Goal: Task Accomplishment & Management: Manage account settings

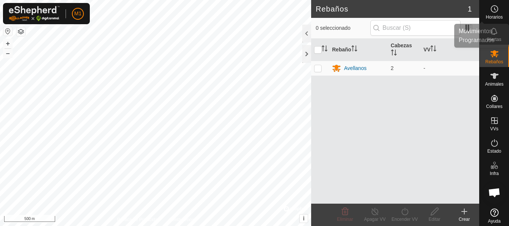
click at [500, 14] on div "Horarios" at bounding box center [494, 11] width 29 height 22
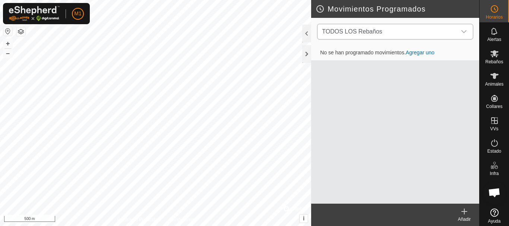
click at [461, 32] on div "dropdown trigger" at bounding box center [464, 31] width 15 height 15
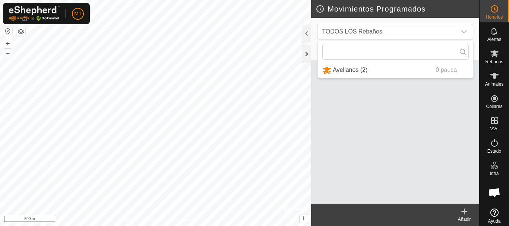
click at [439, 107] on div "No se han programado movimientos. Agregar uno" at bounding box center [395, 124] width 168 height 158
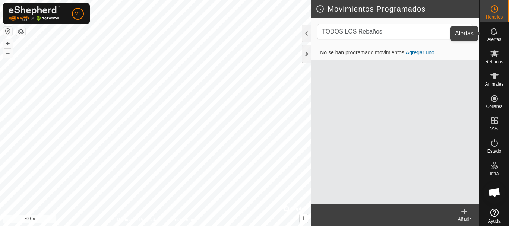
click at [492, 40] on span "Alertas" at bounding box center [495, 39] width 14 height 4
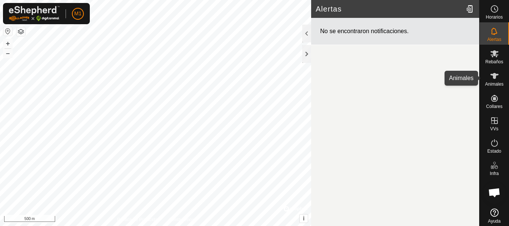
click at [488, 69] on div "Animales" at bounding box center [494, 78] width 29 height 22
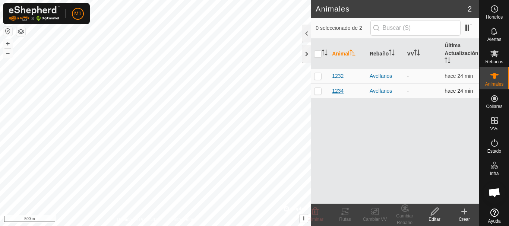
click at [340, 90] on span "1234" at bounding box center [338, 91] width 12 height 8
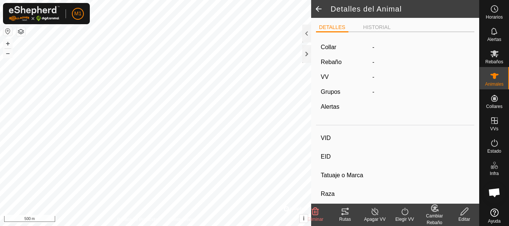
type input "1234"
type input "-"
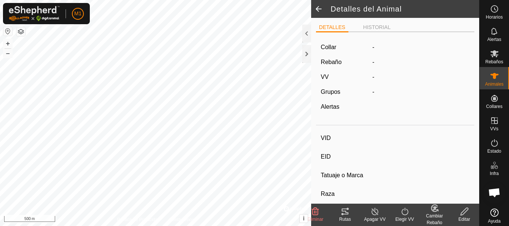
type input "0 kg"
type input "-"
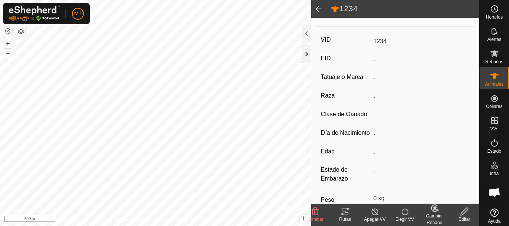
scroll to position [98, 0]
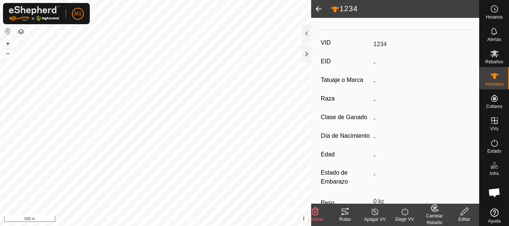
click at [317, 11] on span at bounding box center [318, 9] width 15 height 18
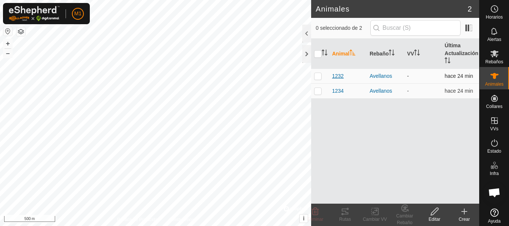
click at [341, 79] on span "1232" at bounding box center [338, 76] width 12 height 8
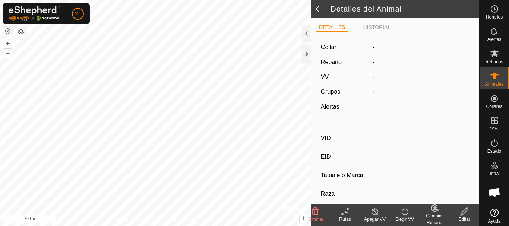
type input "1232"
type input "-"
type input "Cruce"
type input "-"
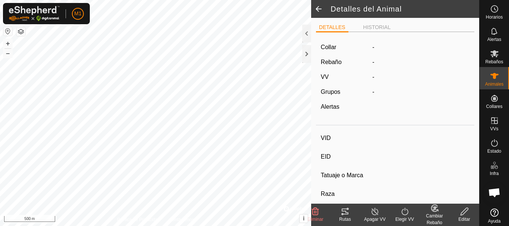
type input "0 kg"
type input "-"
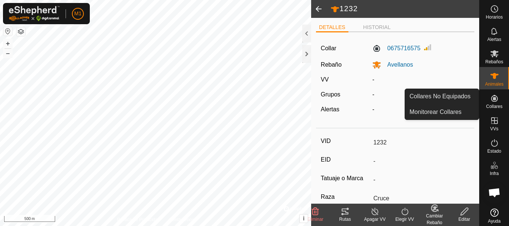
click at [490, 105] on span "Collares" at bounding box center [494, 106] width 16 height 4
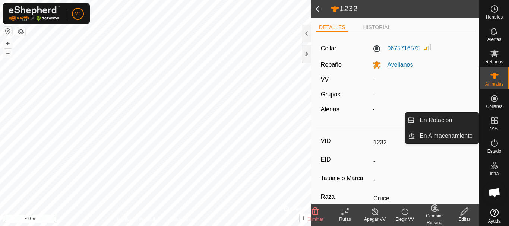
click at [491, 120] on icon at bounding box center [494, 120] width 9 height 9
click at [438, 123] on link "En Rotación" at bounding box center [447, 120] width 64 height 15
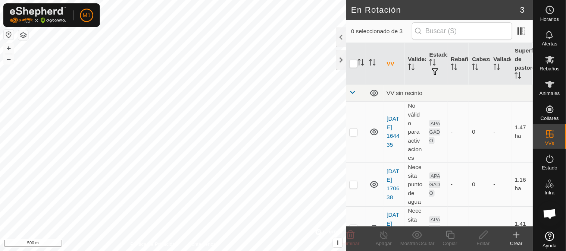
scroll to position [22, 0]
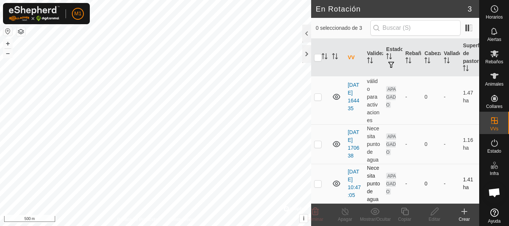
click at [369, 186] on td "Necesita punto de agua" at bounding box center [373, 184] width 19 height 40
click at [317, 185] on p-checkbox at bounding box center [317, 184] width 7 height 6
checkbox input "true"
click at [377, 215] on icon at bounding box center [375, 211] width 9 height 7
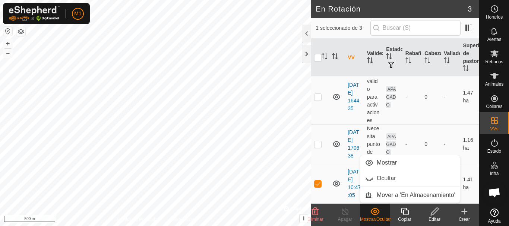
click at [377, 215] on icon at bounding box center [375, 211] width 9 height 7
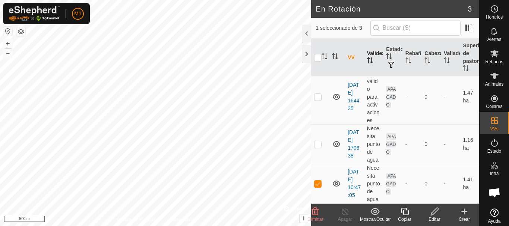
click at [369, 41] on div "En Rotación 3 1 seleccionado de 3 VV Validez Estado Rebaño Cabezas Vallado Supe…" at bounding box center [240, 113] width 480 height 226
click at [304, 59] on div at bounding box center [306, 54] width 9 height 18
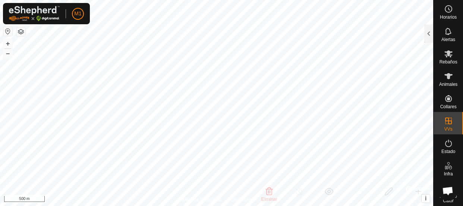
checkbox input "true"
checkbox input "false"
checkbox input "true"
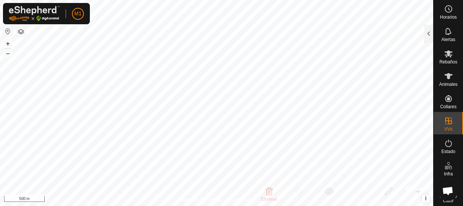
checkbox input "false"
click at [7, 43] on button "+" at bounding box center [7, 43] width 9 height 9
checkbox input "true"
checkbox input "false"
checkbox input "true"
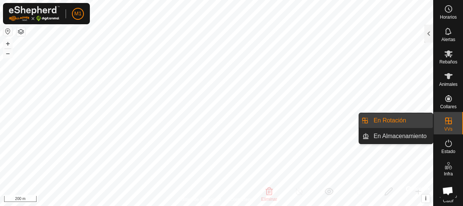
drag, startPoint x: 456, startPoint y: 124, endPoint x: 451, endPoint y: 123, distance: 5.6
click at [451, 123] on es-virtualpaddocks-svg-icon at bounding box center [448, 121] width 13 height 12
click at [399, 119] on link "En Rotación" at bounding box center [401, 120] width 64 height 15
click at [388, 140] on link "En Almacenamiento" at bounding box center [401, 136] width 64 height 15
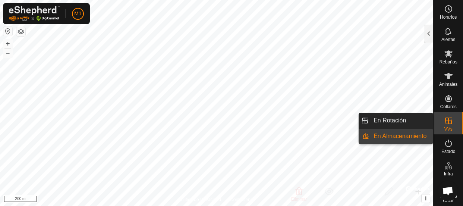
click at [388, 140] on link "En Almacenamiento" at bounding box center [401, 136] width 64 height 15
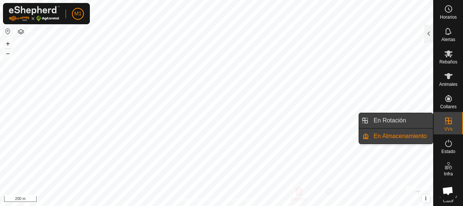
click at [387, 125] on link "En Rotación" at bounding box center [401, 120] width 64 height 15
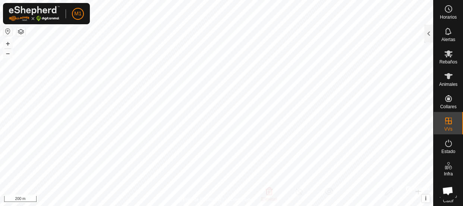
checkbox input "true"
click at [444, 149] on span "Estado" at bounding box center [449, 151] width 14 height 4
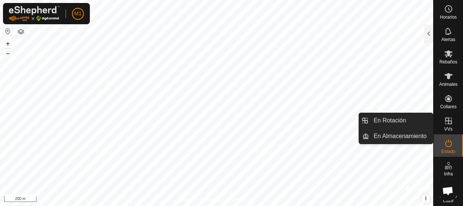
click at [444, 124] on icon at bounding box center [448, 120] width 9 height 9
click at [447, 127] on span "VVs" at bounding box center [448, 129] width 8 height 4
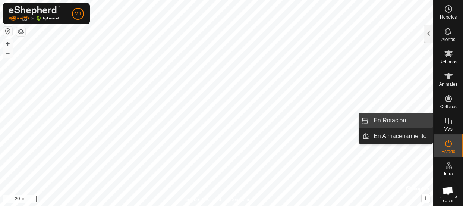
click at [410, 121] on link "En Rotación" at bounding box center [401, 120] width 64 height 15
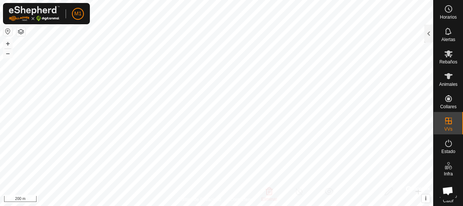
checkbox input "true"
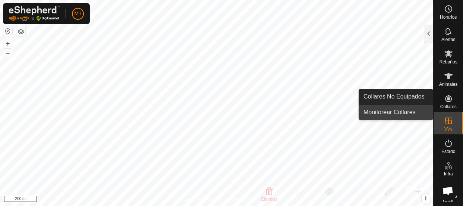
click at [409, 109] on link "Monitorear Collares" at bounding box center [396, 112] width 74 height 15
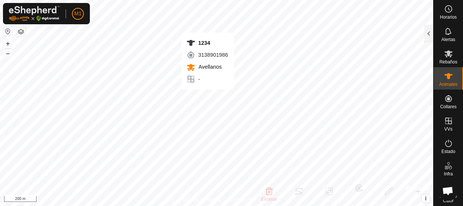
checkbox input "false"
checkbox input "true"
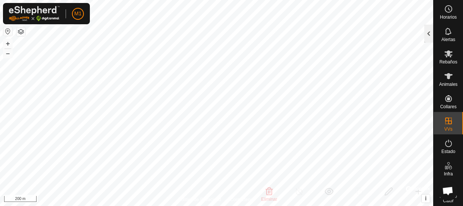
click at [428, 40] on div at bounding box center [428, 34] width 9 height 18
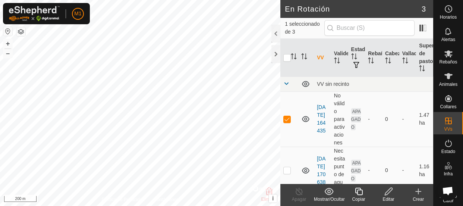
click at [389, 193] on icon at bounding box center [388, 191] width 9 height 9
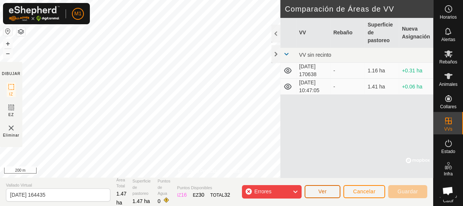
click at [315, 193] on button "Ver" at bounding box center [323, 191] width 36 height 13
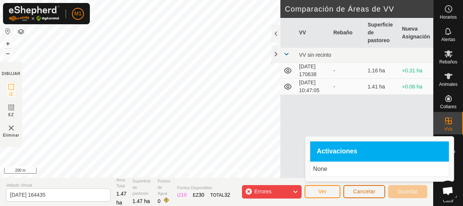
click at [370, 191] on span "Cancelar" at bounding box center [364, 191] width 22 height 6
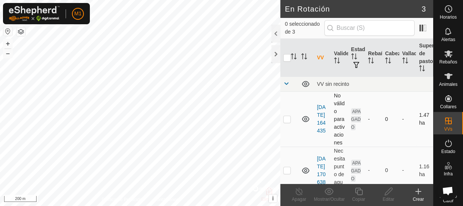
click at [286, 122] on p-checkbox at bounding box center [286, 119] width 7 height 6
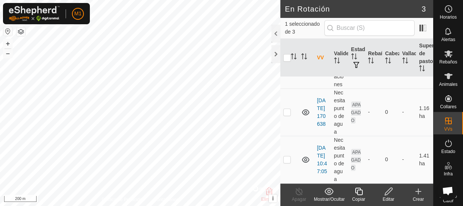
scroll to position [89, 0]
checkbox input "false"
checkbox input "true"
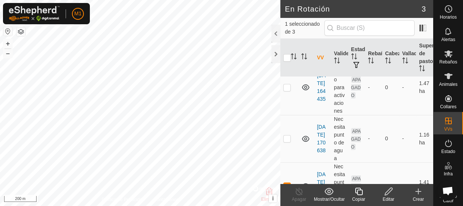
scroll to position [32, 0]
click at [286, 141] on p-checkbox at bounding box center [286, 138] width 7 height 6
checkbox input "true"
click at [289, 90] on p-tablecheckbox at bounding box center [286, 87] width 7 height 6
checkbox input "true"
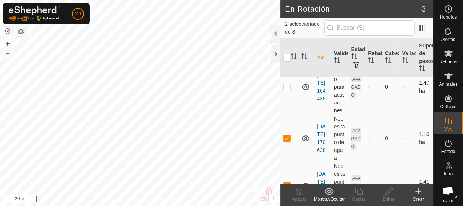
checkbox input "true"
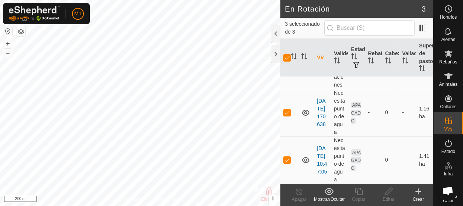
scroll to position [89, 0]
click at [303, 109] on icon at bounding box center [305, 112] width 7 height 6
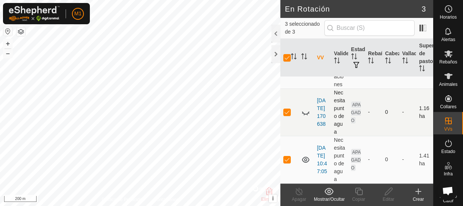
click at [306, 108] on icon at bounding box center [305, 112] width 9 height 9
click at [331, 196] on div "Mostrar/Ocultar" at bounding box center [329, 199] width 30 height 7
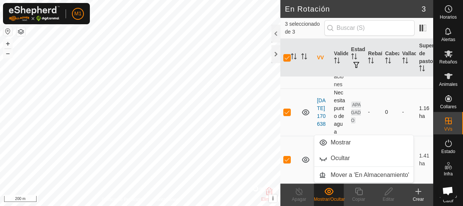
click at [420, 195] on icon at bounding box center [418, 191] width 9 height 9
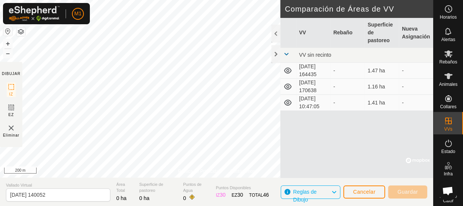
click at [9, 131] on img at bounding box center [11, 127] width 9 height 9
click at [285, 86] on icon at bounding box center [287, 86] width 9 height 9
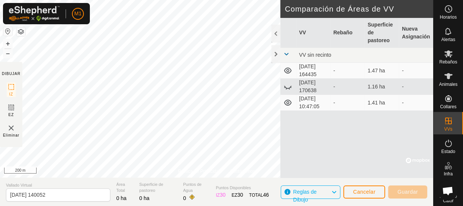
click at [287, 100] on icon at bounding box center [287, 103] width 7 height 6
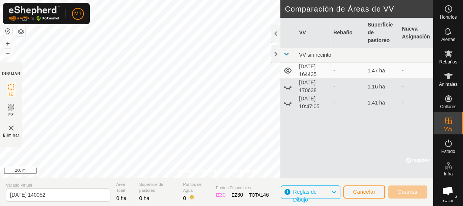
click at [287, 85] on icon at bounding box center [287, 86] width 9 height 9
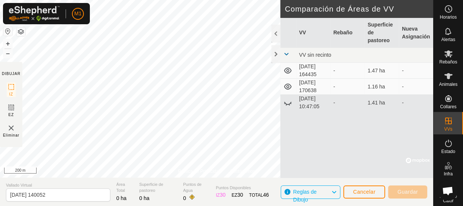
click at [289, 95] on td at bounding box center [288, 103] width 16 height 16
click at [288, 101] on icon at bounding box center [287, 102] width 9 height 9
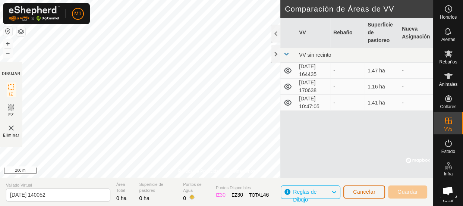
click at [367, 190] on span "Cancelar" at bounding box center [364, 192] width 22 height 6
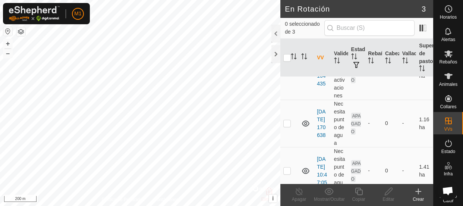
scroll to position [48, 0]
click at [320, 135] on link "[DATE] 170638" at bounding box center [321, 122] width 9 height 29
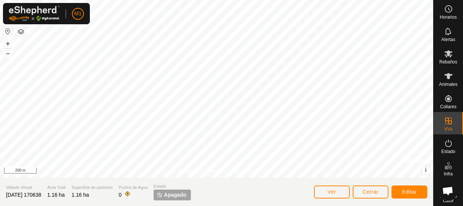
click at [179, 195] on span "Apagado" at bounding box center [175, 195] width 22 height 8
click at [326, 192] on button "Ver" at bounding box center [332, 191] width 36 height 13
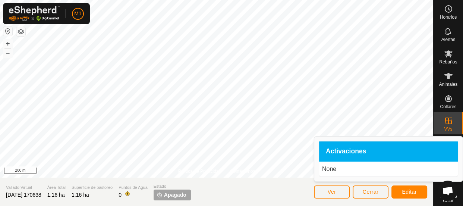
click at [340, 153] on span "Activaciones" at bounding box center [346, 151] width 41 height 7
click at [370, 192] on span "Cerrar" at bounding box center [371, 192] width 16 height 6
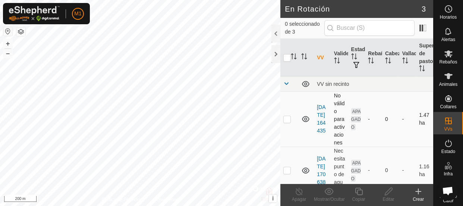
click at [288, 122] on p-checkbox at bounding box center [286, 119] width 7 height 6
checkbox input "true"
click at [361, 196] on div "Copiar" at bounding box center [359, 199] width 30 height 7
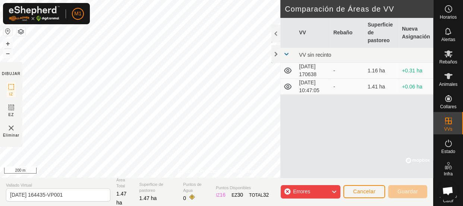
click at [295, 195] on span "Errores" at bounding box center [304, 192] width 23 height 10
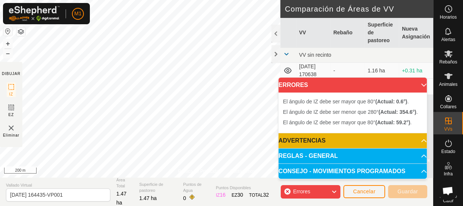
click at [300, 188] on span "Errores" at bounding box center [304, 192] width 23 height 10
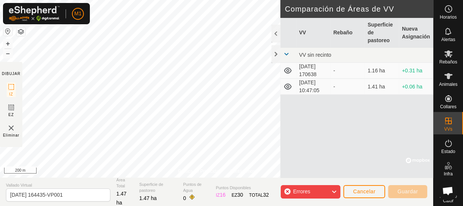
click at [300, 188] on span "Errores" at bounding box center [304, 192] width 23 height 10
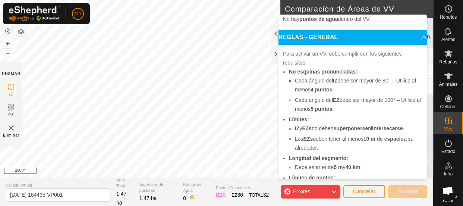
scroll to position [234, 0]
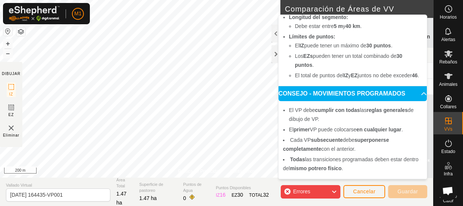
click at [9, 142] on section "DIBUJAR IZ EZ Eliminar" at bounding box center [11, 104] width 22 height 85
click at [7, 132] on span "Eliminar" at bounding box center [11, 135] width 16 height 6
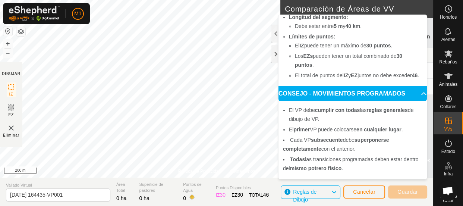
scroll to position [135, 0]
click at [12, 129] on img at bounding box center [11, 127] width 9 height 9
click at [276, 39] on div at bounding box center [275, 34] width 9 height 18
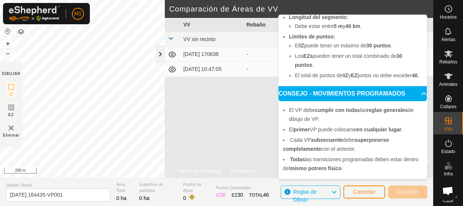
click at [160, 56] on div at bounding box center [160, 54] width 9 height 18
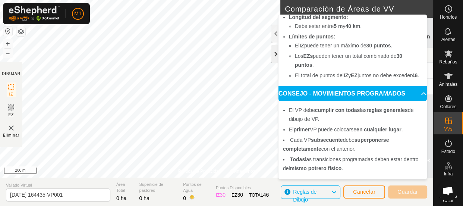
click at [274, 55] on div at bounding box center [275, 54] width 9 height 18
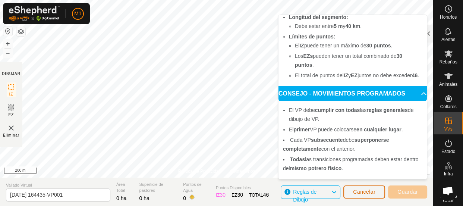
click at [379, 193] on button "Cancelar" at bounding box center [364, 191] width 42 height 13
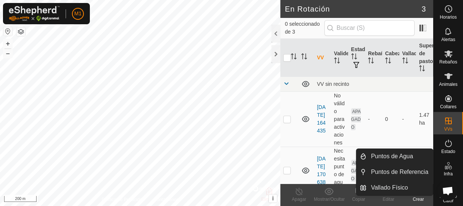
click at [449, 171] on es-infrastructure-svg-icon at bounding box center [448, 166] width 13 height 12
click at [403, 154] on link "Puntos de Agua" at bounding box center [400, 156] width 66 height 15
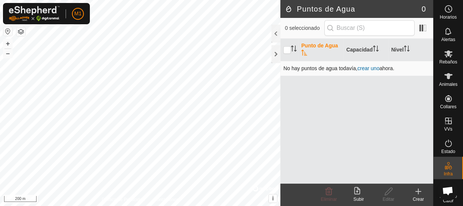
click at [364, 68] on link "crear uno" at bounding box center [369, 68] width 22 height 6
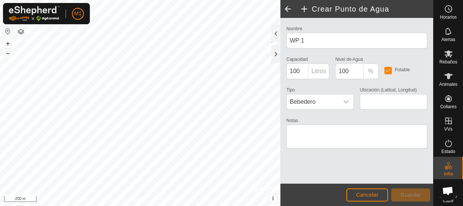
type input "40.272097, -5.557741"
click at [405, 194] on span "Guardar" at bounding box center [410, 195] width 21 height 6
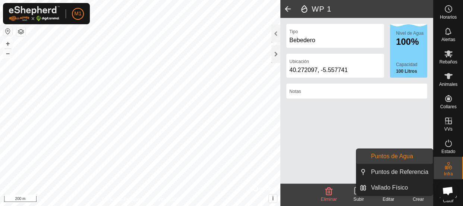
click at [445, 163] on icon at bounding box center [448, 165] width 9 height 9
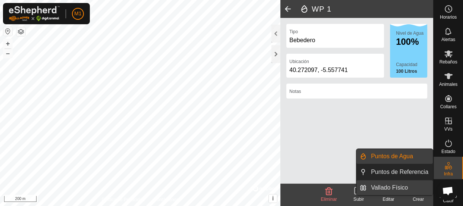
click at [412, 180] on link "Vallado Físico" at bounding box center [400, 187] width 66 height 15
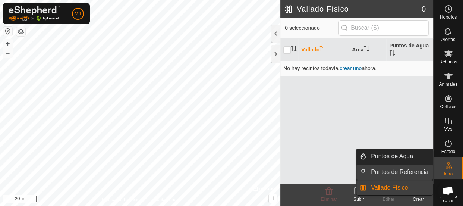
click at [398, 171] on link "Puntos de Referencia" at bounding box center [400, 171] width 66 height 15
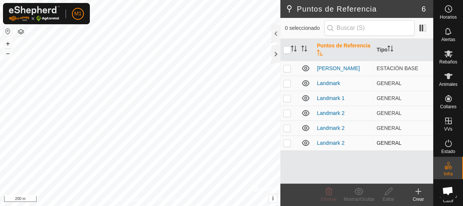
click at [285, 141] on p-checkbox at bounding box center [286, 143] width 7 height 6
checkbox input "true"
click at [283, 128] on p-checkbox at bounding box center [286, 128] width 7 height 6
checkbox input "true"
click at [284, 113] on p-checkbox at bounding box center [286, 113] width 7 height 6
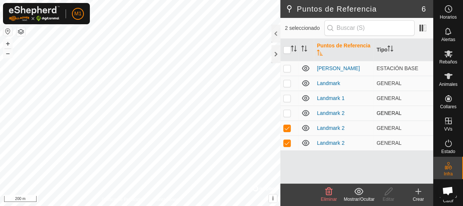
checkbox input "true"
click at [286, 94] on td at bounding box center [289, 98] width 18 height 15
checkbox input "true"
click at [287, 79] on td at bounding box center [289, 83] width 18 height 15
checkbox input "true"
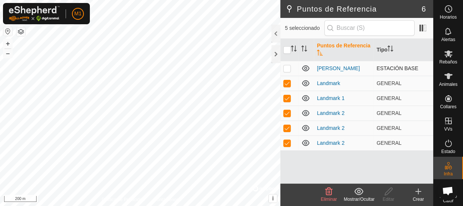
click at [287, 67] on p-checkbox at bounding box center [286, 68] width 7 height 6
checkbox input "true"
click at [332, 192] on icon at bounding box center [328, 191] width 9 height 9
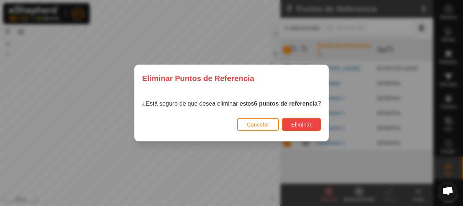
click at [295, 123] on span "Eliminar" at bounding box center [301, 125] width 21 height 6
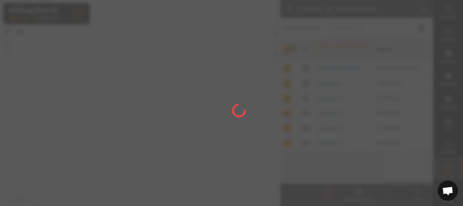
checkbox input "false"
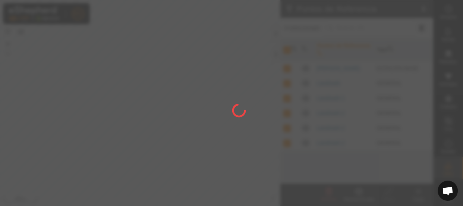
checkbox input "false"
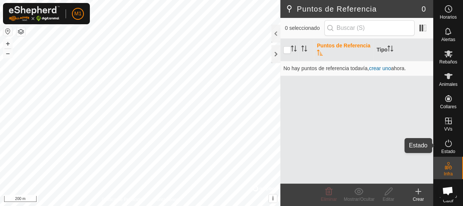
click at [447, 142] on icon at bounding box center [448, 143] width 9 height 9
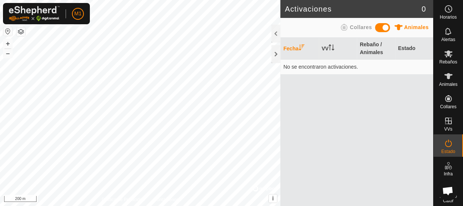
click at [345, 26] on icon at bounding box center [344, 27] width 9 height 9
click at [310, 68] on td "No se encontraron activaciones." at bounding box center [356, 66] width 153 height 15
click at [383, 28] on span at bounding box center [382, 27] width 15 height 9
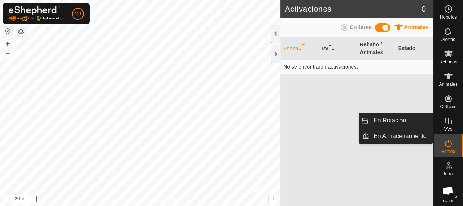
click at [442, 126] on es-virtualpaddocks-svg-icon at bounding box center [448, 121] width 13 height 12
click at [411, 141] on link "En Almacenamiento" at bounding box center [401, 136] width 64 height 15
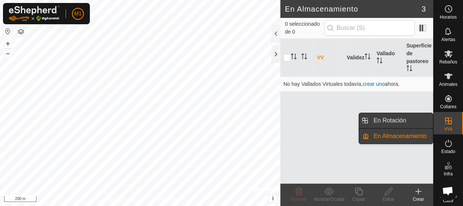
click at [403, 124] on link "En Rotación" at bounding box center [401, 120] width 64 height 15
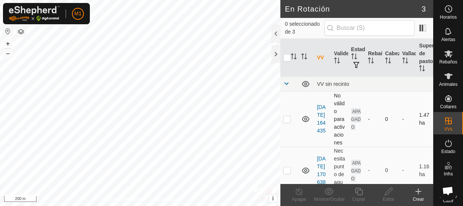
click at [286, 122] on p-checkbox at bounding box center [286, 119] width 7 height 6
checkbox input "true"
click at [390, 194] on icon at bounding box center [388, 191] width 9 height 9
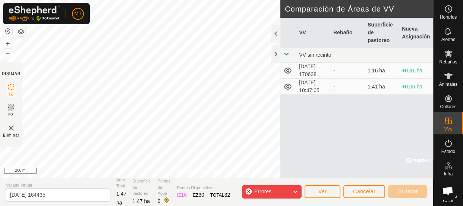
click at [288, 190] on div "Errores" at bounding box center [272, 191] width 60 height 13
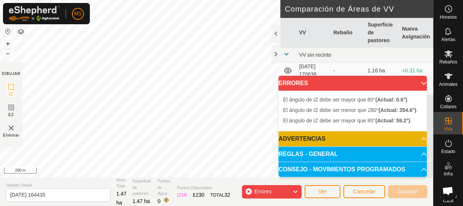
click at [335, 141] on p-accordion-header "ADVERTENCIAS" at bounding box center [353, 138] width 148 height 15
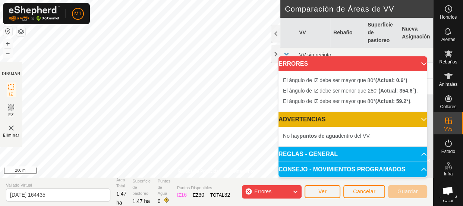
click at [328, 169] on p-accordion-header "CONSEJO - MOVIMIENTOS PROGRAMADOS" at bounding box center [353, 169] width 148 height 15
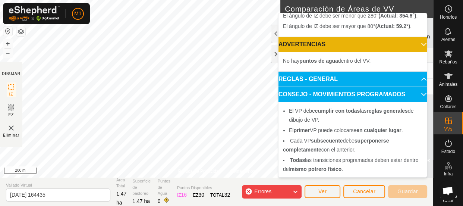
scroll to position [43, 0]
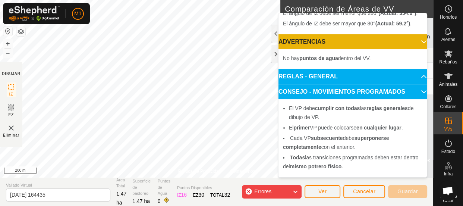
click at [385, 76] on p-accordion-header "REGLAS - GENERAL" at bounding box center [353, 76] width 148 height 15
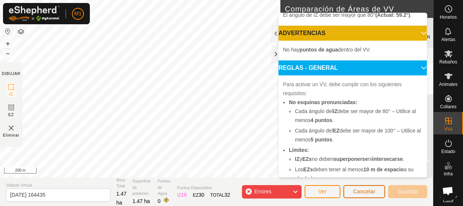
click at [365, 187] on button "Cancelar" at bounding box center [364, 191] width 42 height 13
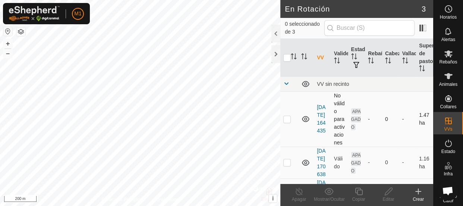
click at [285, 122] on p-checkbox at bounding box center [286, 119] width 7 height 6
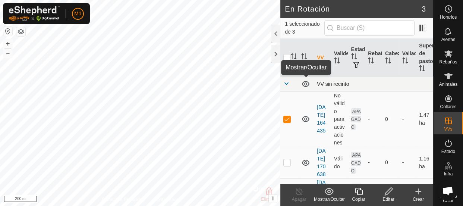
click at [306, 84] on icon at bounding box center [305, 83] width 9 height 9
click at [270, 199] on button "i" at bounding box center [273, 198] width 8 height 8
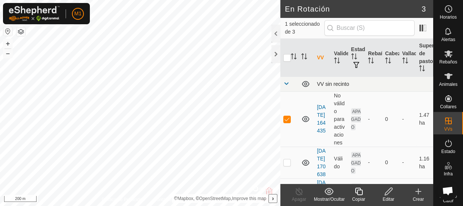
click at [271, 197] on button "›" at bounding box center [273, 198] width 8 height 8
click at [324, 198] on div "Mostrar/Ocultar" at bounding box center [329, 199] width 30 height 7
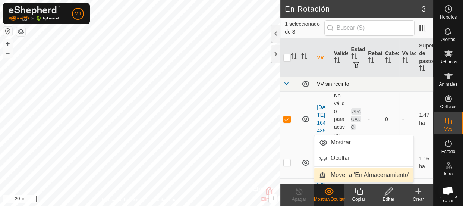
click at [342, 175] on link "Mover a 'En Almacenamiento'" at bounding box center [364, 174] width 100 height 15
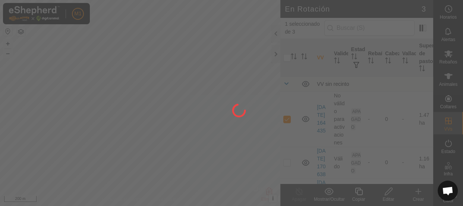
checkbox input "false"
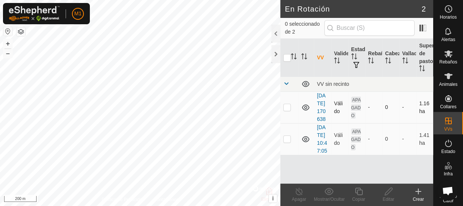
click at [285, 110] on p-checkbox at bounding box center [286, 107] width 7 height 6
checkbox input "true"
click at [330, 191] on icon at bounding box center [328, 191] width 9 height 7
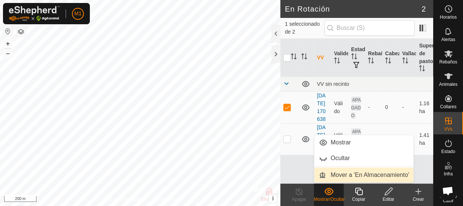
click at [339, 177] on link "Mover a 'En Almacenamiento'" at bounding box center [364, 174] width 100 height 15
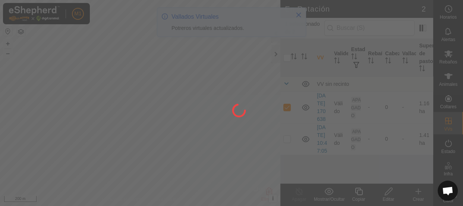
checkbox input "false"
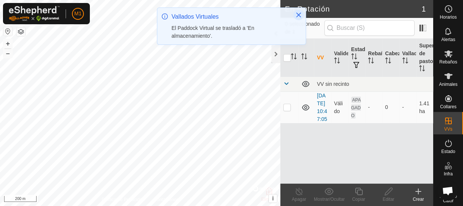
click at [299, 13] on icon "Close" at bounding box center [299, 15] width 6 height 6
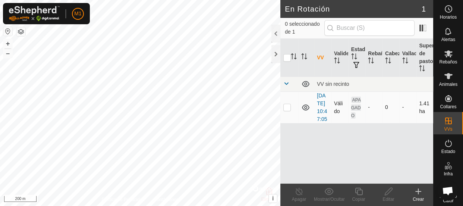
click at [285, 110] on p-checkbox at bounding box center [286, 107] width 7 height 6
checkbox input "true"
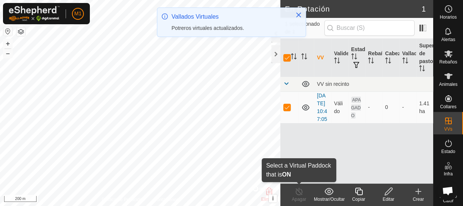
click at [302, 197] on div "Apagar" at bounding box center [299, 199] width 30 height 7
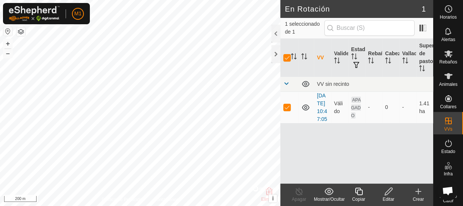
click at [334, 194] on show-hide-svg-icon at bounding box center [329, 191] width 30 height 9
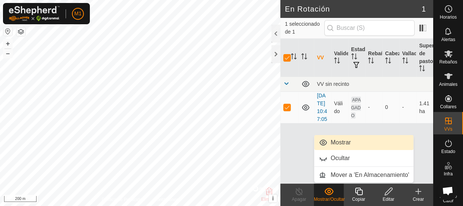
click at [354, 140] on link "Mostrar" at bounding box center [364, 142] width 100 height 15
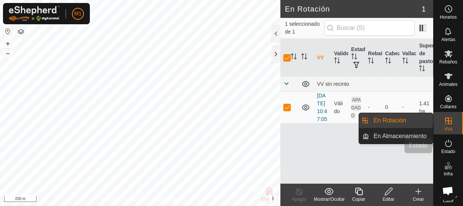
click at [437, 138] on div "Estado" at bounding box center [448, 145] width 29 height 22
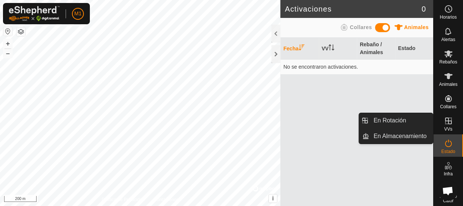
click at [438, 128] on div "VVs" at bounding box center [448, 123] width 29 height 22
click at [442, 122] on es-virtualpaddocks-svg-icon at bounding box center [448, 121] width 13 height 12
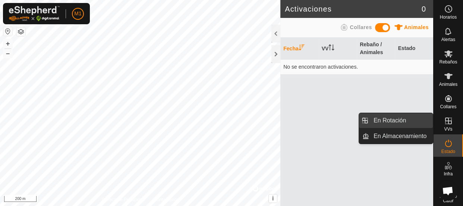
click at [395, 116] on link "En Rotación" at bounding box center [401, 120] width 64 height 15
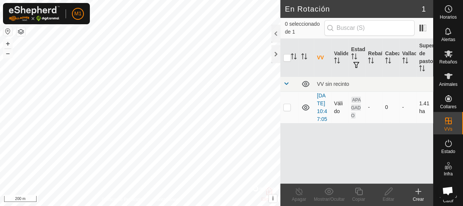
click at [291, 112] on td at bounding box center [289, 107] width 18 height 32
checkbox input "true"
click at [394, 197] on div "Editar" at bounding box center [389, 199] width 30 height 7
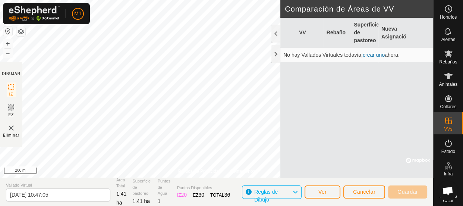
click at [379, 54] on link "crear uno" at bounding box center [374, 55] width 22 height 6
click at [372, 57] on link "crear uno" at bounding box center [374, 55] width 22 height 6
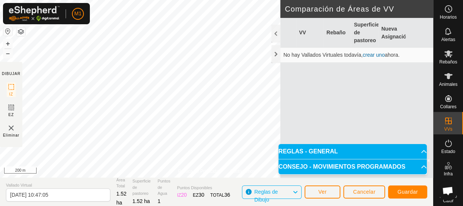
click at [324, 148] on p-accordion-header "REGLAS - GENERAL" at bounding box center [353, 151] width 148 height 15
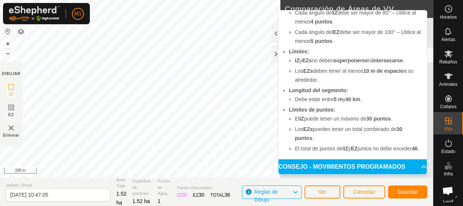
scroll to position [57, 0]
click at [408, 192] on span "Guardar" at bounding box center [408, 192] width 21 height 6
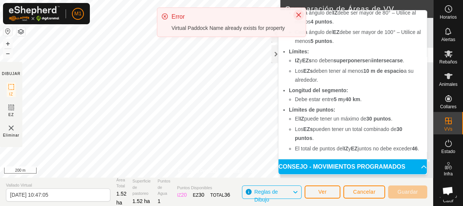
click at [298, 13] on icon "Close" at bounding box center [299, 15] width 6 height 6
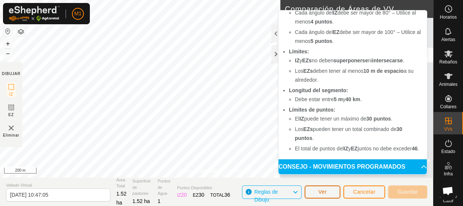
click at [312, 190] on button "Ver" at bounding box center [323, 191] width 36 height 13
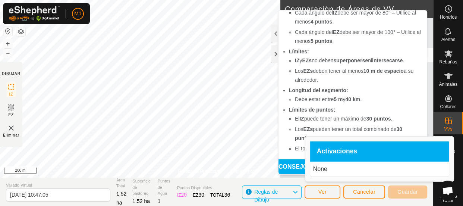
click at [326, 168] on p "None" at bounding box center [379, 168] width 133 height 9
click at [323, 156] on div "Activaciones" at bounding box center [379, 151] width 139 height 20
click at [319, 169] on p "None" at bounding box center [379, 168] width 133 height 9
click at [352, 188] on button "Cancelar" at bounding box center [364, 191] width 42 height 13
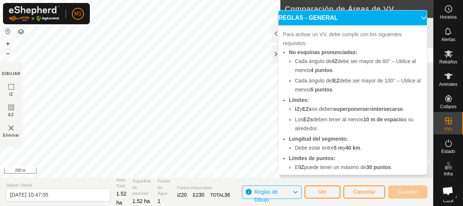
click at [414, 17] on p-accordion-header "REGLAS - GENERAL" at bounding box center [353, 17] width 148 height 15
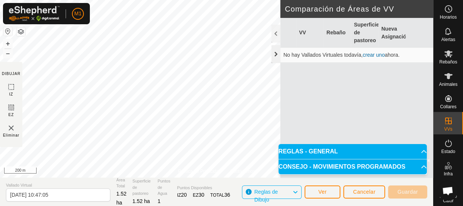
click at [273, 54] on div at bounding box center [275, 54] width 9 height 18
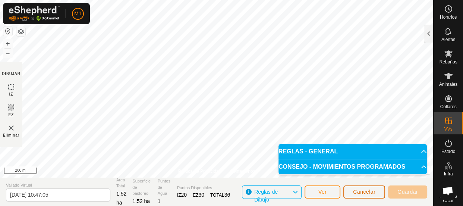
click at [351, 191] on button "Cancelar" at bounding box center [364, 191] width 42 height 13
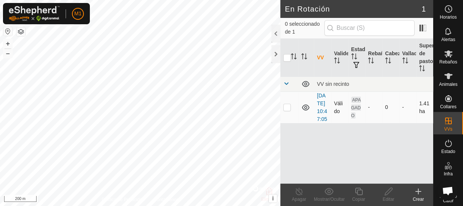
click at [285, 110] on p-checkbox at bounding box center [286, 107] width 7 height 6
checkbox input "true"
click at [356, 194] on icon at bounding box center [358, 191] width 9 height 9
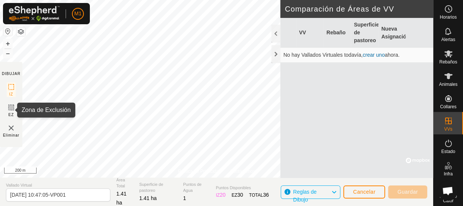
click at [10, 109] on icon at bounding box center [11, 107] width 9 height 9
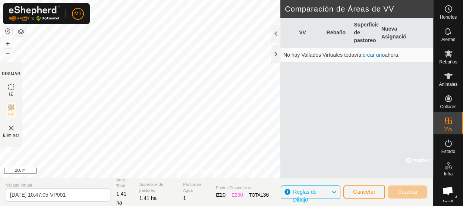
click at [10, 109] on icon at bounding box center [11, 107] width 9 height 9
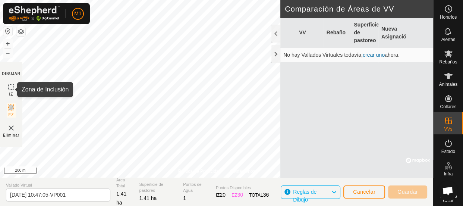
click at [14, 84] on icon at bounding box center [11, 86] width 9 height 9
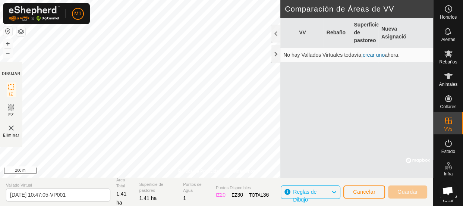
click at [214, 194] on section "Vallado Virtual [DATE] 10:47:05-VP001 Área Total 1.41 ha Superficie de pastoreo…" at bounding box center [216, 191] width 433 height 28
click at [453, 82] on span "Animales" at bounding box center [448, 84] width 18 height 4
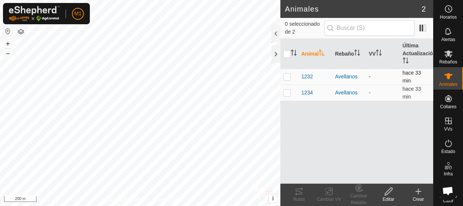
click at [283, 76] on p-checkbox at bounding box center [286, 76] width 7 height 6
checkbox input "true"
click at [288, 88] on td at bounding box center [289, 93] width 18 height 16
checkbox input "true"
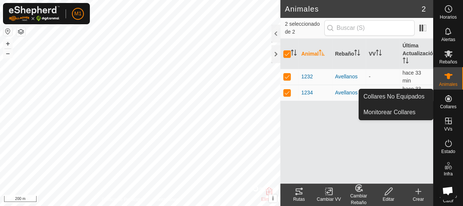
click at [446, 98] on icon at bounding box center [448, 98] width 7 height 7
click at [408, 107] on link "Monitorear Collares" at bounding box center [396, 112] width 74 height 15
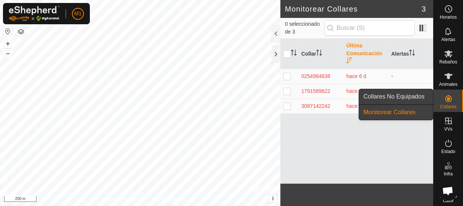
click at [424, 97] on link "Collares No Equipados" at bounding box center [396, 96] width 74 height 15
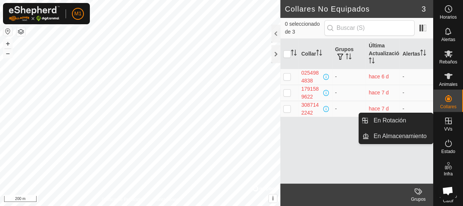
click at [444, 124] on icon at bounding box center [448, 120] width 9 height 9
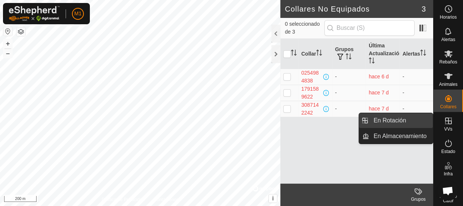
click at [410, 119] on link "En Rotación" at bounding box center [401, 120] width 64 height 15
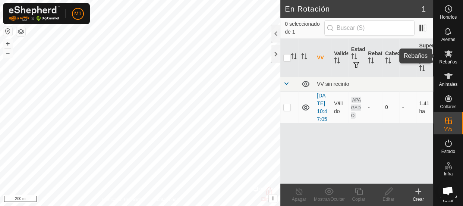
click at [444, 57] on icon at bounding box center [448, 53] width 9 height 9
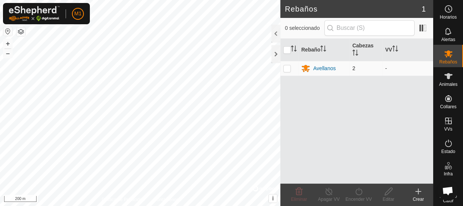
click at [288, 66] on p-checkbox at bounding box center [286, 68] width 7 height 6
checkbox input "true"
click at [355, 196] on div "Encender VV" at bounding box center [359, 199] width 30 height 7
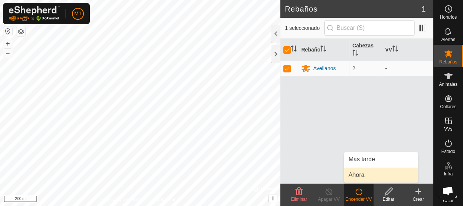
click at [361, 171] on link "Ahora" at bounding box center [381, 174] width 74 height 15
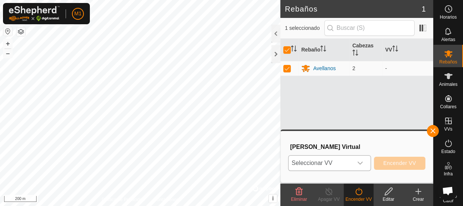
click at [362, 160] on icon "dropdown trigger" at bounding box center [360, 163] width 6 height 6
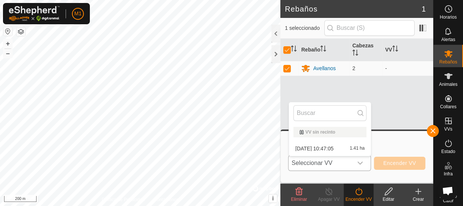
click at [355, 148] on li "[DATE] 10:47:05 1.41 ha" at bounding box center [330, 148] width 82 height 15
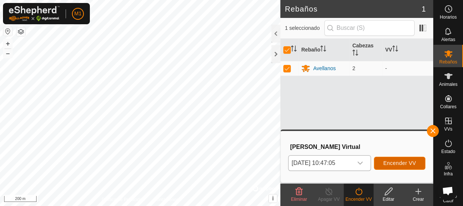
click at [399, 165] on span "Encender VV" at bounding box center [399, 163] width 33 height 6
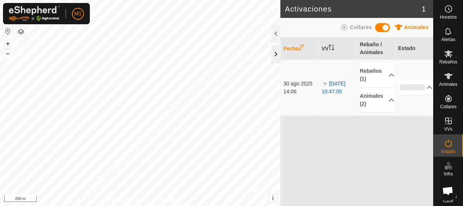
click at [276, 56] on div at bounding box center [275, 54] width 9 height 18
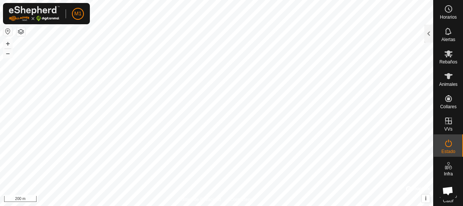
click at [166, 206] on html "M1 Horarios Alertas Rebaños Animales Collares VVs Estado Infra Mapa de Calor Ay…" at bounding box center [231, 103] width 463 height 206
click at [214, 206] on html "M1 Horarios Alertas Rebaños Animales Collares VVs Estado Infra Mapa de Calor Ay…" at bounding box center [231, 103] width 463 height 206
click at [158, 206] on html "M1 Horarios Alertas Rebaños Animales Collares VVs Estado Infra Mapa de Calor Ay…" at bounding box center [231, 103] width 463 height 206
click at [307, 0] on html "M1 Horarios Alertas Rebaños Animales Collares VVs Estado Infra Mapa de Calor Ay…" at bounding box center [231, 103] width 463 height 206
click at [6, 40] on button "+" at bounding box center [7, 43] width 9 height 9
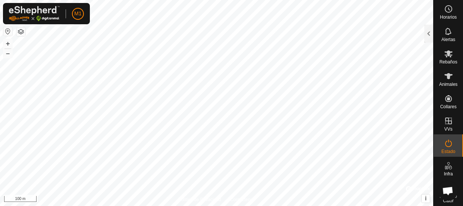
click at [199, 206] on html "M1 Horarios Alertas Rebaños Animales Collares VVs Estado Infra Mapa de Calor Ay…" at bounding box center [231, 103] width 463 height 206
click at [232, 206] on html "M1 Horarios Alertas Rebaños Animales Collares VVs Estado Infra Mapa de Calor Ay…" at bounding box center [231, 103] width 463 height 206
click at [222, 206] on html "M1 Horarios Alertas Rebaños Animales Collares VVs Estado Infra Mapa de Calor Ay…" at bounding box center [231, 103] width 463 height 206
checkbox input "true"
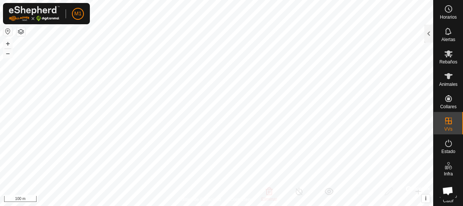
checkbox input "false"
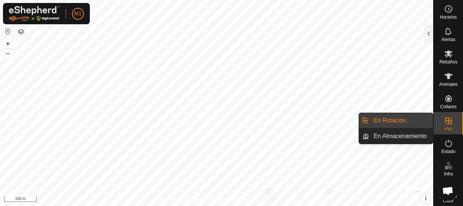
click at [419, 120] on link "En Rotación" at bounding box center [401, 120] width 64 height 15
click at [394, 120] on link "En Rotación" at bounding box center [401, 120] width 64 height 15
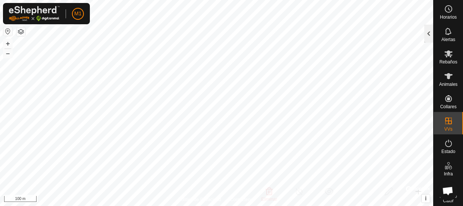
click at [428, 33] on div at bounding box center [428, 34] width 9 height 18
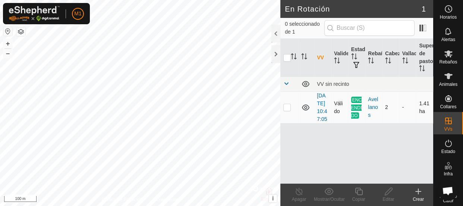
checkbox input "true"
click at [276, 49] on div at bounding box center [275, 54] width 9 height 18
click at [6, 42] on font "+" at bounding box center [8, 44] width 4 height 8
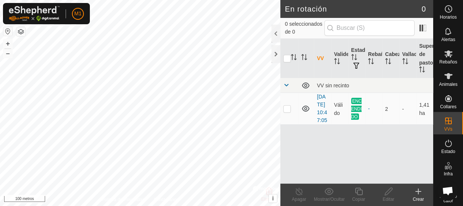
click at [190, 205] on html "M1 Horarios Alertas Rebaños Animales Collares VVs Estado Infra Mapa de calor Ay…" at bounding box center [231, 103] width 463 height 206
click at [8, 41] on font "+" at bounding box center [8, 44] width 4 height 8
click at [119, 197] on div "Política de Privacidad Contáctanos + – ⇧ i © Mapbox , © OpenStreetMap , Mejora …" at bounding box center [140, 103] width 280 height 206
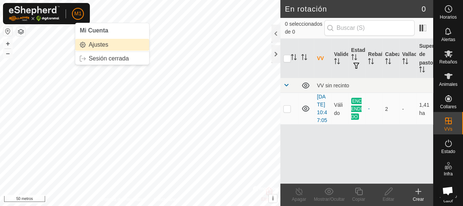
click at [93, 44] on link "Ajustes" at bounding box center [112, 45] width 74 height 12
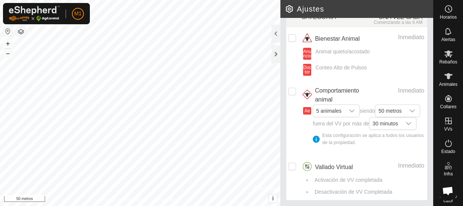
scroll to position [150, 0]
click at [293, 166] on input "checkbox" at bounding box center [292, 166] width 7 height 7
checkbox input "true"
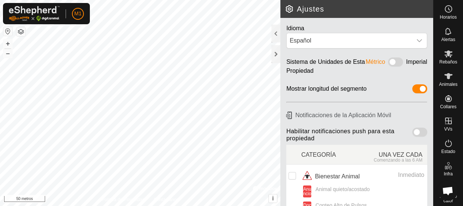
scroll to position [0, 0]
click at [276, 50] on div at bounding box center [275, 54] width 9 height 18
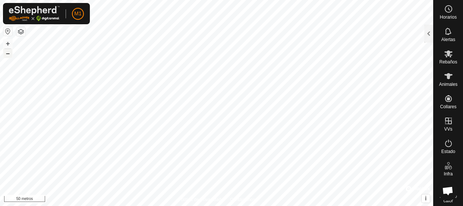
click at [9, 55] on font "–" at bounding box center [8, 53] width 4 height 8
click at [225, 0] on html "M1 Horarios Alertas Rebaños Animales Collares VVs Estado Infra Mapa de calor Ay…" at bounding box center [231, 103] width 463 height 206
click at [138, 0] on html "M1 Horarios Alertas Rebaños Animales Collares VVs Estado Infra Mapa de calor Ay…" at bounding box center [231, 103] width 463 height 206
click at [7, 51] on font "–" at bounding box center [8, 53] width 4 height 8
click at [217, 197] on div "Política de Privacidad Contáctanos Paquete de trabajo 1 Tipo: comedero Capacida…" at bounding box center [216, 103] width 433 height 206
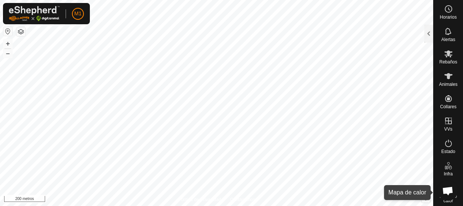
click at [440, 198] on font "Mapa de calor" at bounding box center [449, 199] width 18 height 10
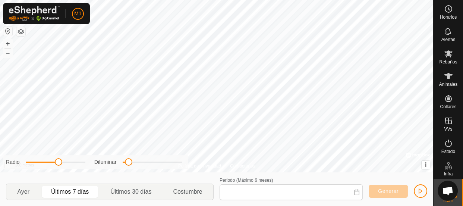
type input "23 Aug, 2025 - 29 Aug, 2025"
click at [342, 0] on html "M1 Horarios Alertas Rebaños Animales Collares VVs Estado Infra Mapa de calor Ay…" at bounding box center [231, 103] width 463 height 206
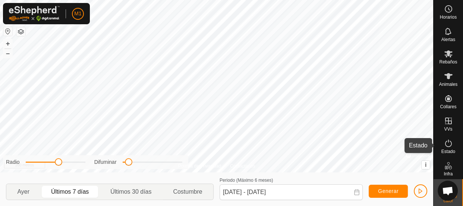
click at [444, 144] on icon at bounding box center [448, 143] width 9 height 9
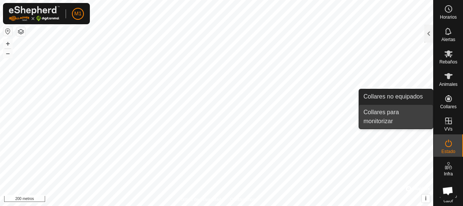
click at [416, 109] on link "Collares para monitorizar" at bounding box center [396, 117] width 74 height 24
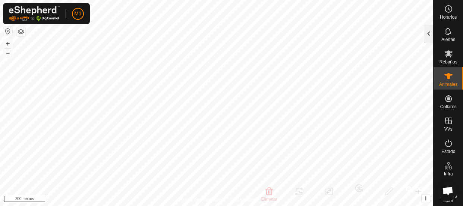
click at [430, 33] on div at bounding box center [428, 34] width 9 height 18
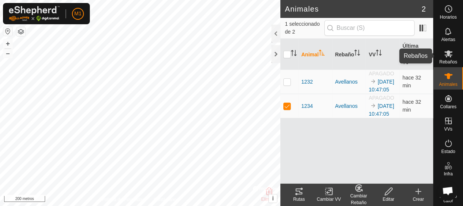
click at [443, 50] on es-mob-svg-icon at bounding box center [448, 54] width 13 height 12
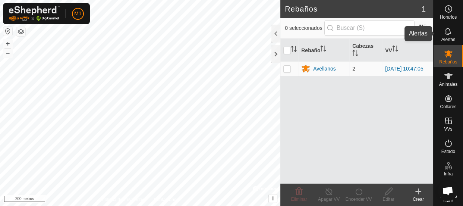
click at [449, 30] on icon at bounding box center [448, 31] width 9 height 9
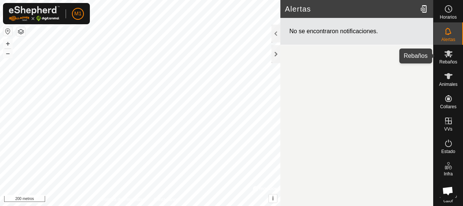
click at [444, 57] on icon at bounding box center [448, 53] width 9 height 9
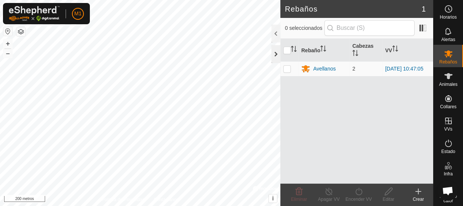
click at [275, 51] on div at bounding box center [275, 54] width 9 height 18
